Goal: Task Accomplishment & Management: Manage account settings

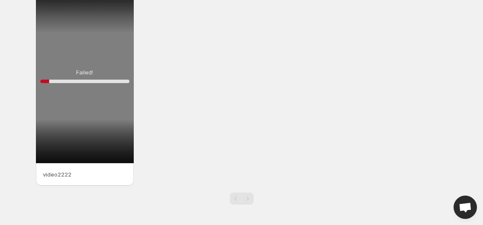
scroll to position [44, 0]
click at [107, 55] on div "Failed! 10 %" at bounding box center [85, 76] width 98 height 174
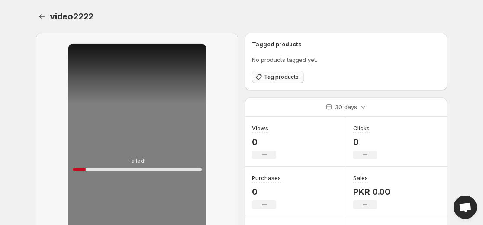
click at [276, 77] on span "Tag products" at bounding box center [281, 77] width 35 height 7
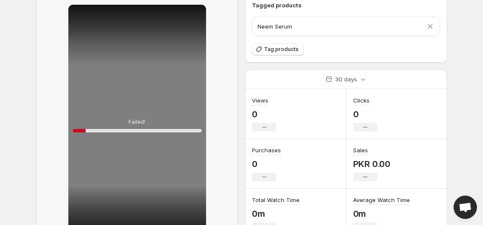
scroll to position [38, 0]
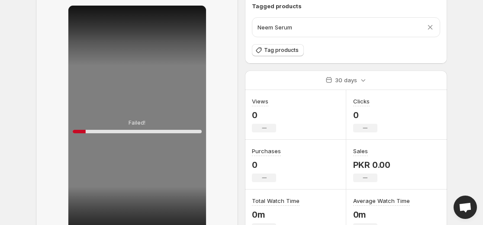
click at [143, 84] on div "Failed! 10 %" at bounding box center [137, 127] width 138 height 242
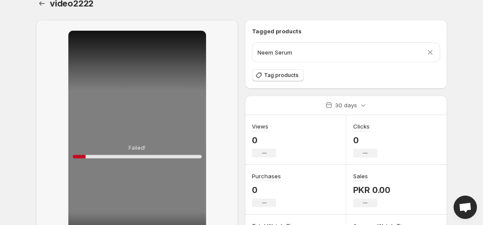
scroll to position [0, 0]
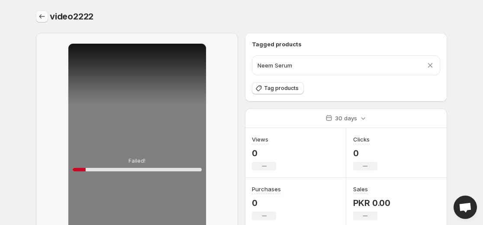
click at [45, 16] on icon "Settings" at bounding box center [42, 16] width 9 height 9
